Goal: Find specific page/section

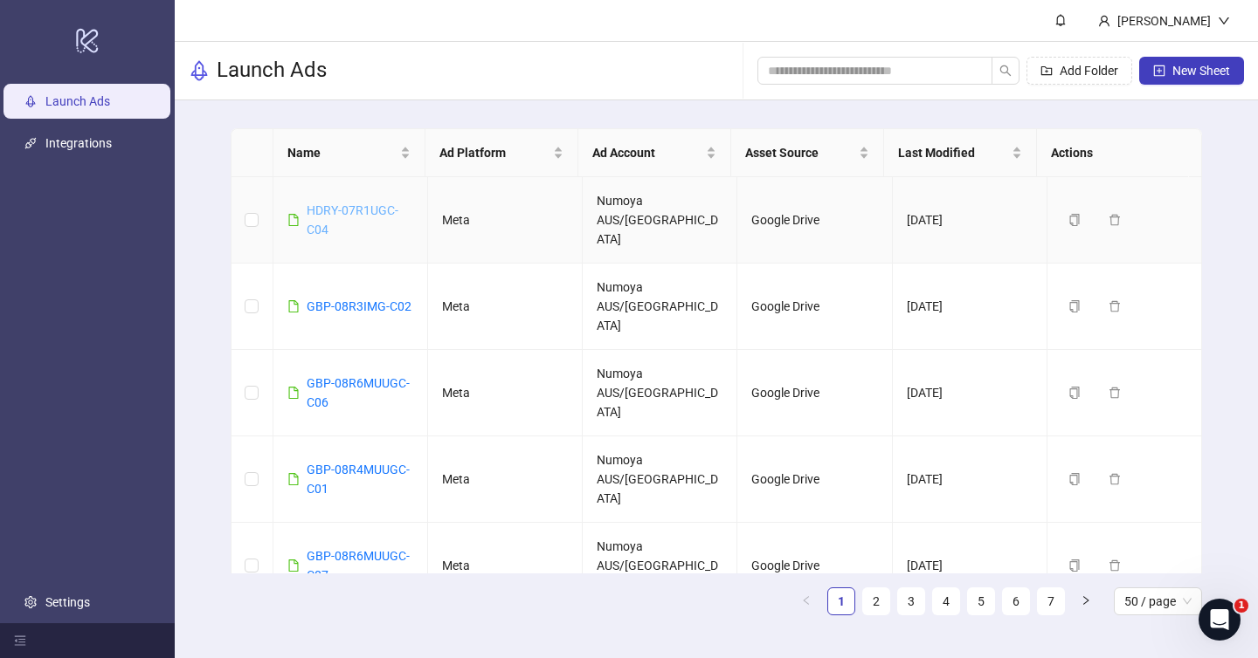
click at [349, 203] on link "HDRY-07R1UGC-C04" at bounding box center [353, 219] width 92 height 33
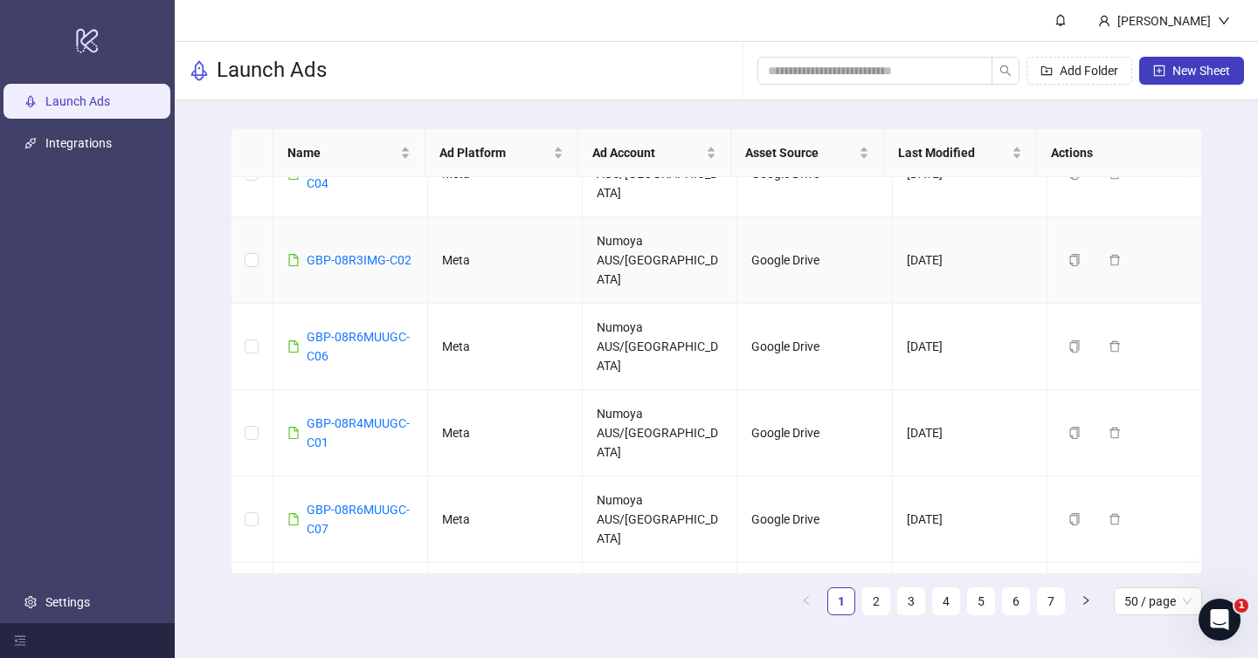
scroll to position [49, 0]
click at [368, 327] on link "GBP-08R6MUUGC-C06" at bounding box center [358, 343] width 103 height 33
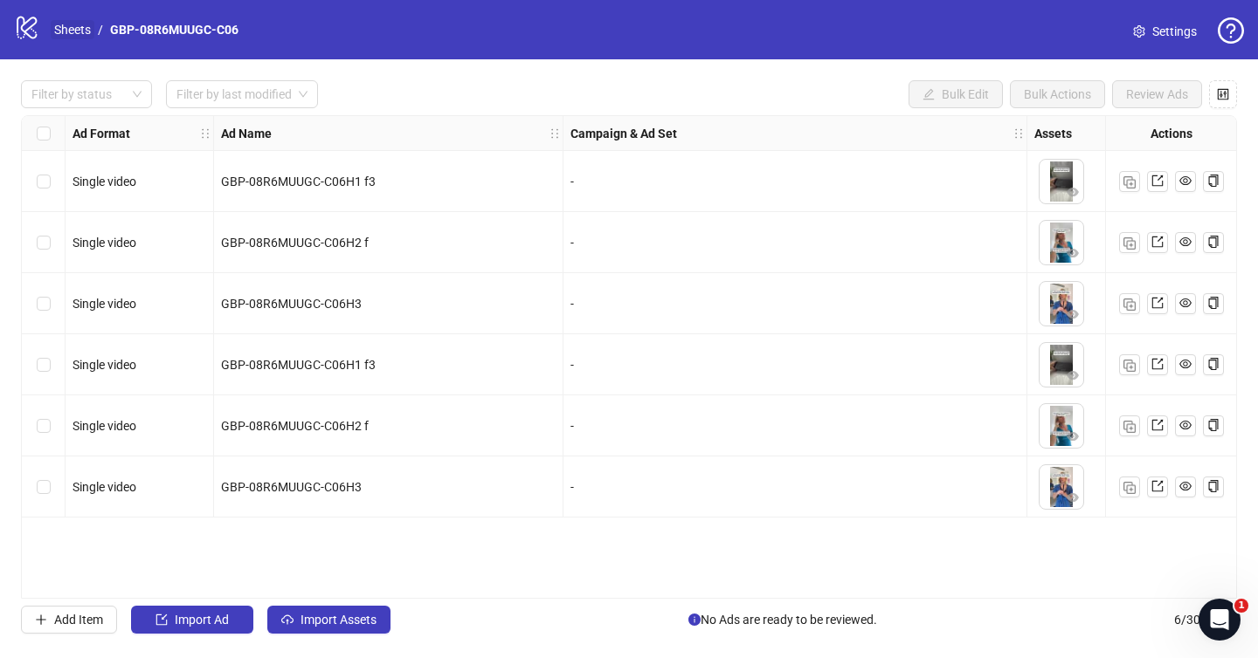
click at [78, 28] on link "Sheets" at bounding box center [73, 29] width 44 height 19
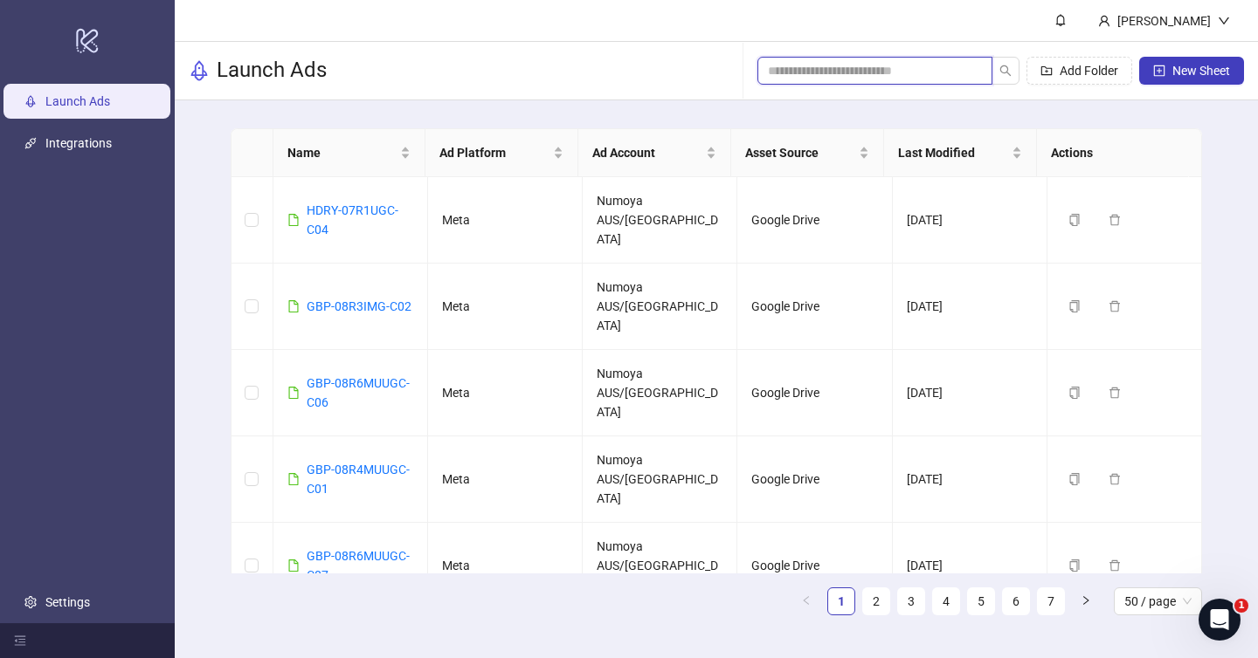
click at [864, 72] on input "search" at bounding box center [868, 70] width 200 height 19
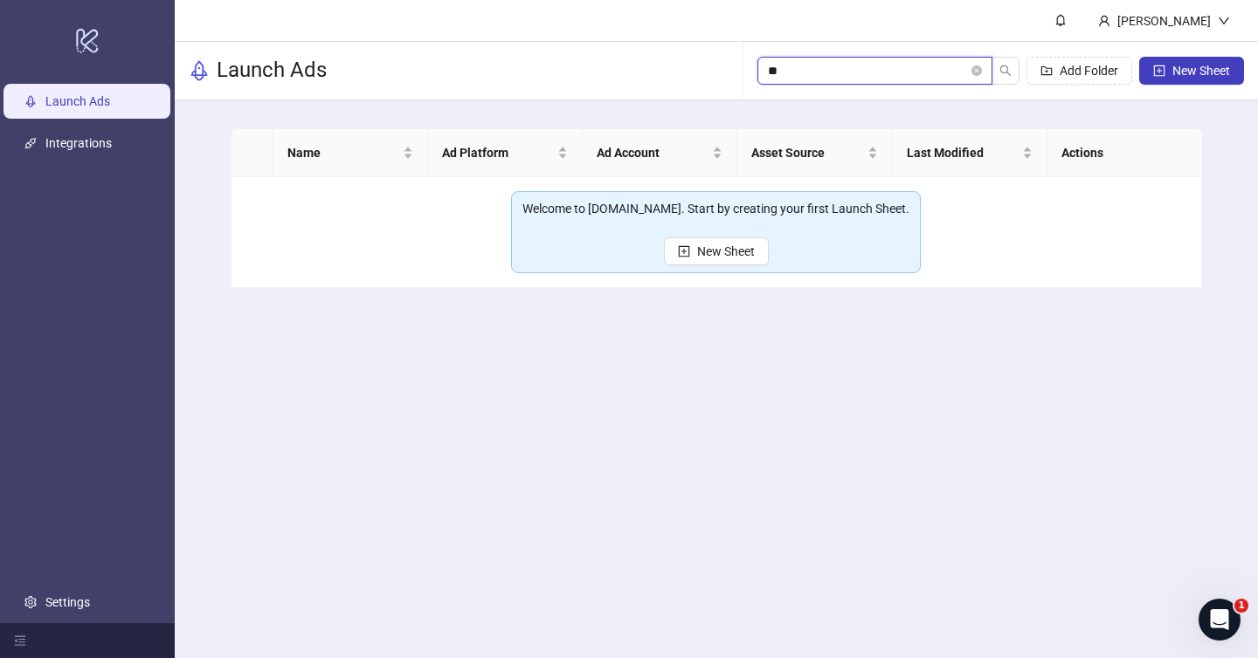
type input "*"
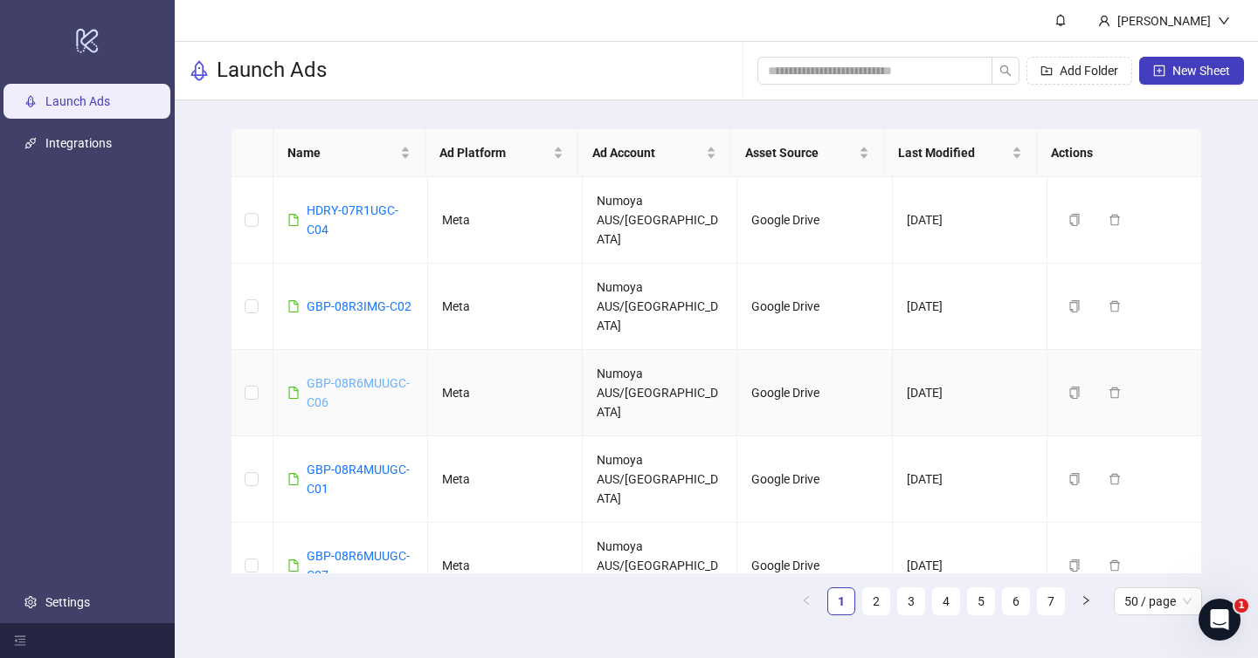
click at [373, 376] on link "GBP-08R6MUUGC-C06" at bounding box center [358, 392] width 103 height 33
